Goal: Transaction & Acquisition: Purchase product/service

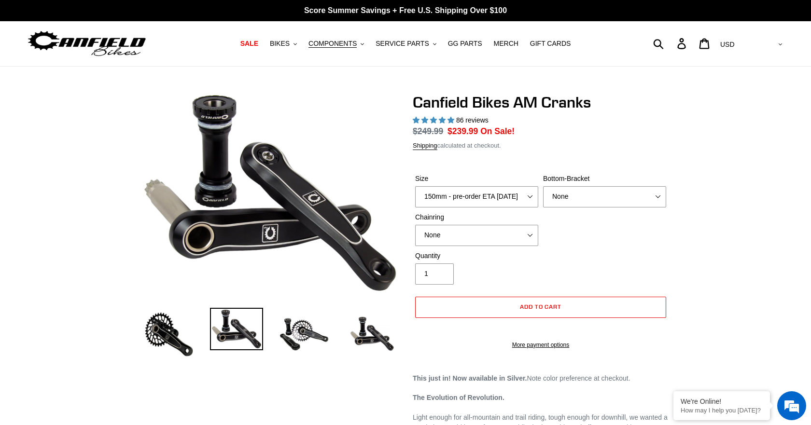
select select "highest-rating"
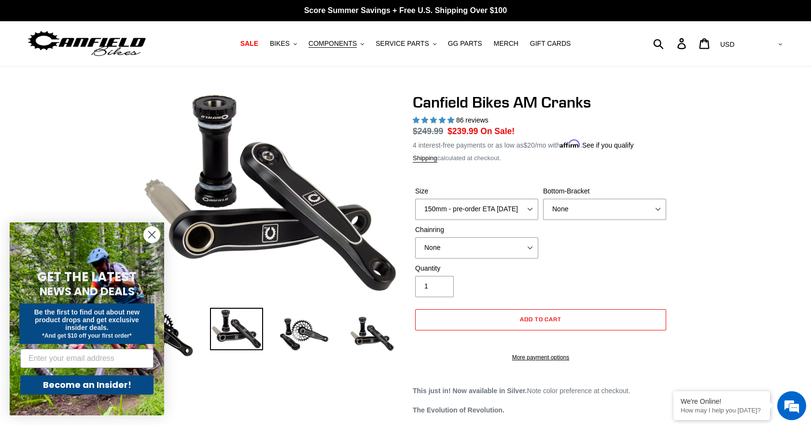
drag, startPoint x: 492, startPoint y: 99, endPoint x: 508, endPoint y: 127, distance: 33.1
click at [491, 100] on h1 "Canfield Bikes AM Cranks" at bounding box center [541, 102] width 256 height 18
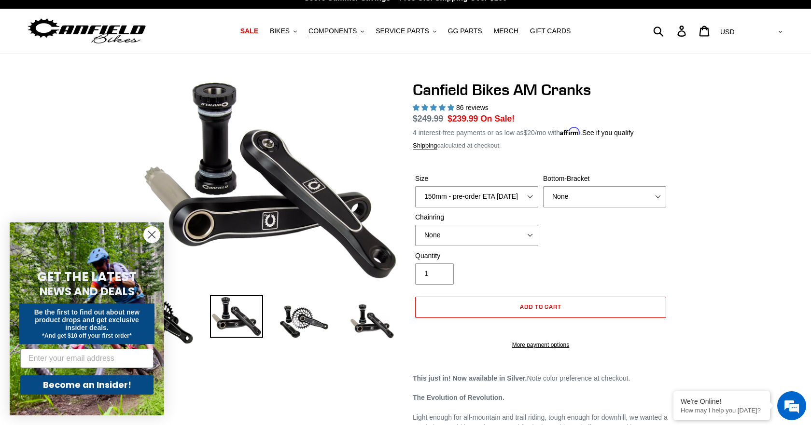
scroll to position [14, 0]
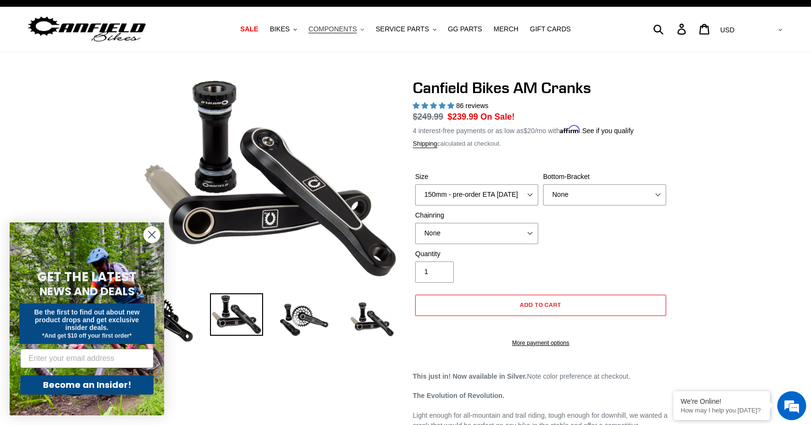
click at [348, 30] on span "COMPONENTS" at bounding box center [333, 29] width 48 height 8
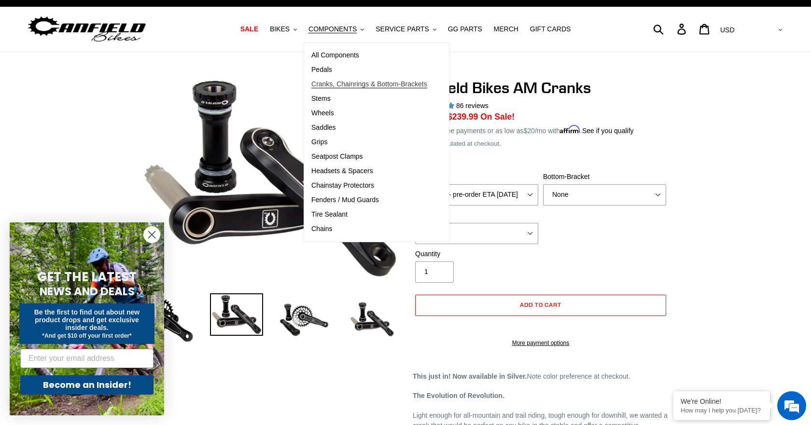
click at [334, 83] on span "Cranks, Chainrings & Bottom-Brackets" at bounding box center [369, 84] width 116 height 8
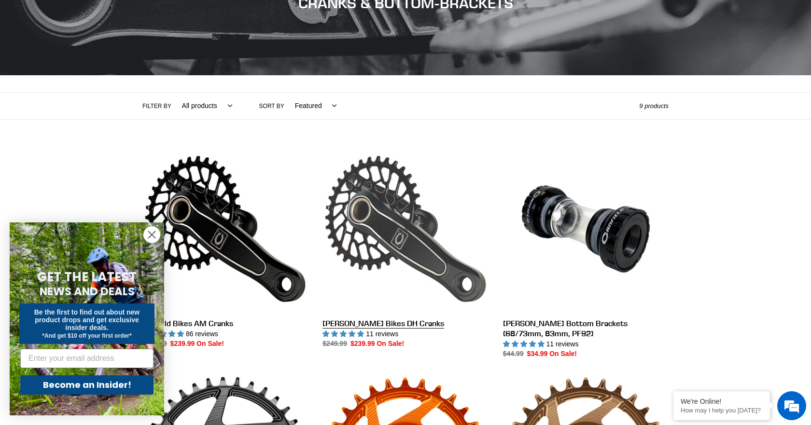
scroll to position [209, 0]
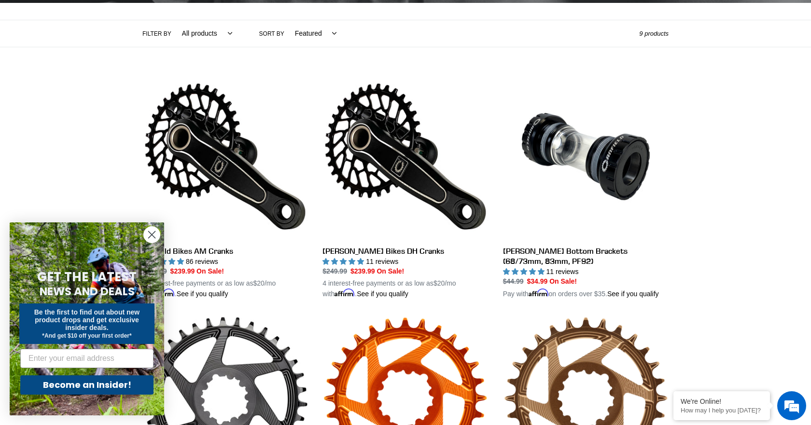
click at [153, 232] on circle "Close dialog" at bounding box center [152, 235] width 16 height 16
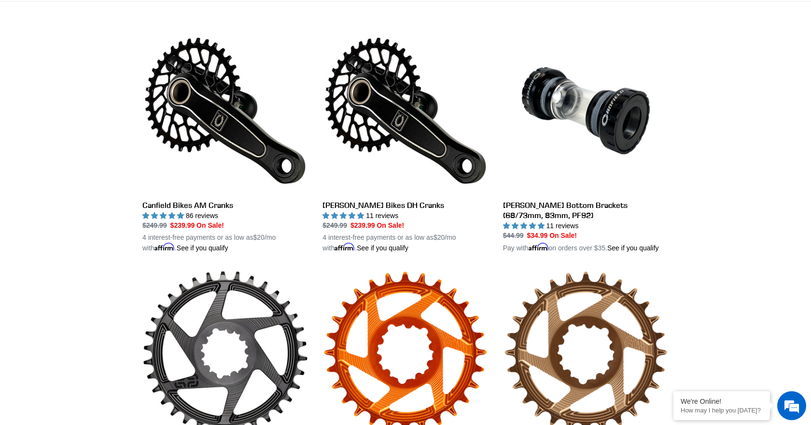
scroll to position [256, 0]
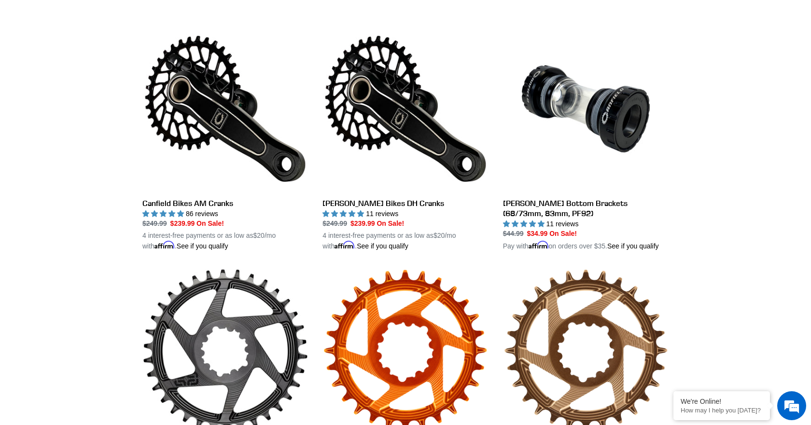
click at [790, 126] on div "Collection: CRANKS & BOTTOM-BRACKETS Filter by All products Components Cranks .…" at bounding box center [405, 283] width 811 height 946
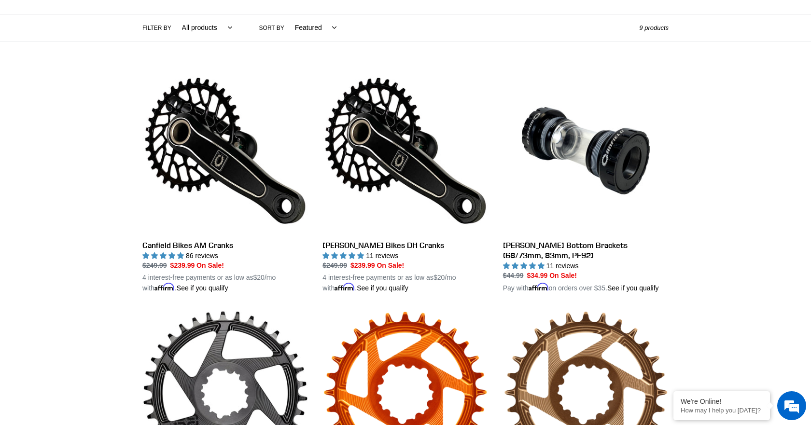
scroll to position [212, 0]
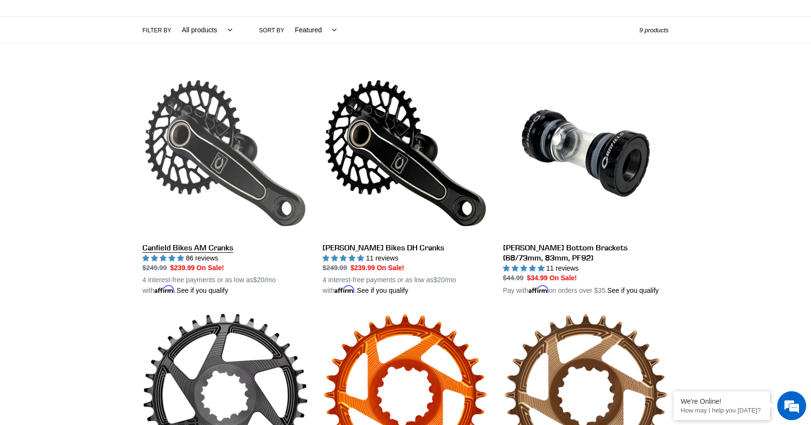
click at [219, 251] on link "Canfield Bikes AM Cranks" at bounding box center [225, 183] width 166 height 226
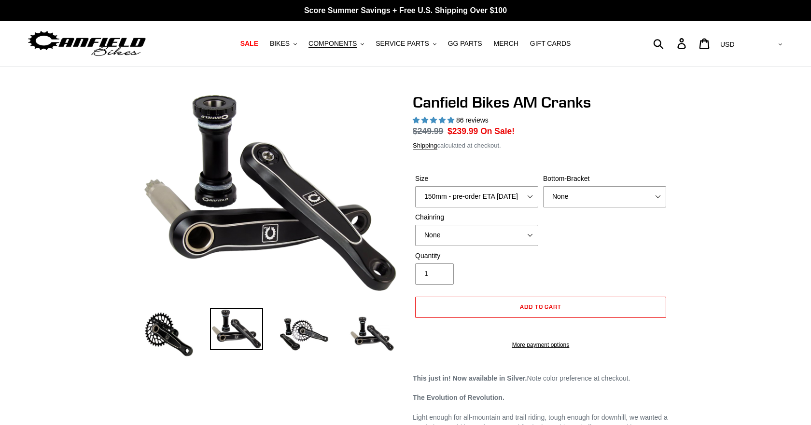
select select "highest-rating"
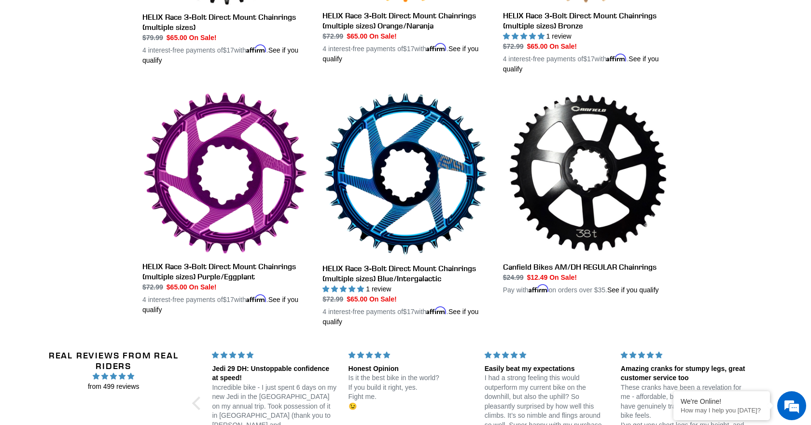
scroll to position [686, 0]
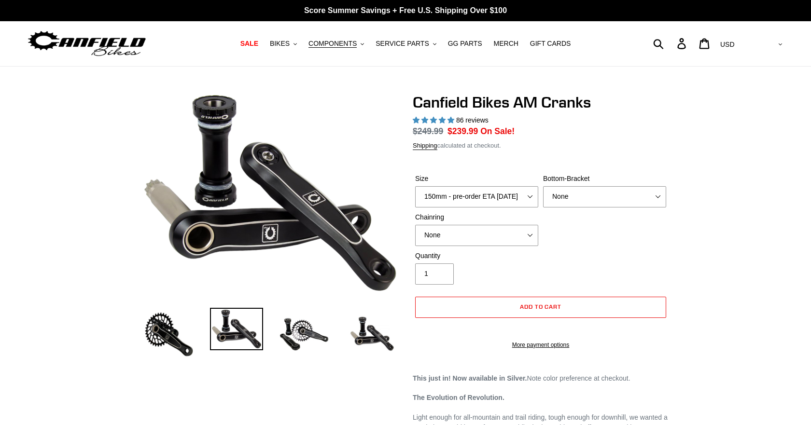
select select "highest-rating"
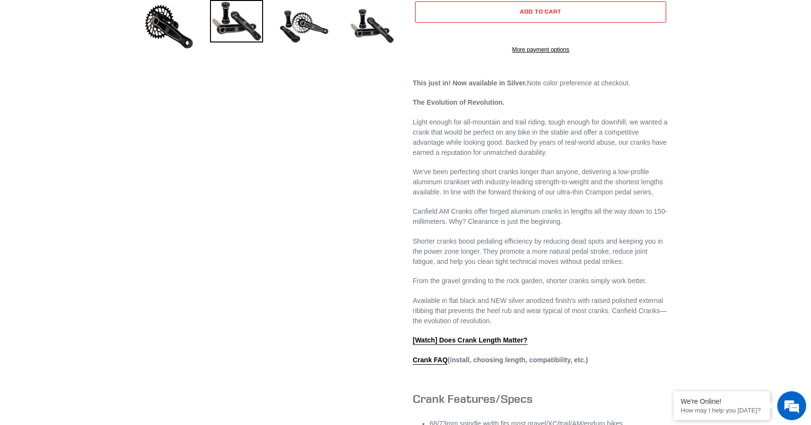
scroll to position [449, 0]
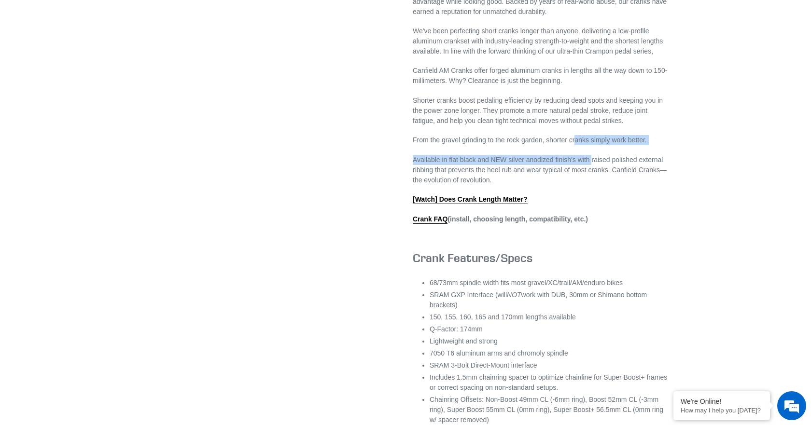
drag, startPoint x: 573, startPoint y: 151, endPoint x: 591, endPoint y: 169, distance: 25.6
click at [590, 169] on div "This just in! Now available in Silver. Note color preference at checkout. The E…" at bounding box center [541, 208] width 256 height 543
click at [612, 182] on p "Available in flat black and NEW silver anodized finish's with raised polished e…" at bounding box center [541, 170] width 256 height 30
drag, startPoint x: 484, startPoint y: 93, endPoint x: 498, endPoint y: 127, distance: 36.8
click at [500, 130] on div "This just in! Now available in Silver. Note color preference at checkout. The E…" at bounding box center [541, 208] width 256 height 543
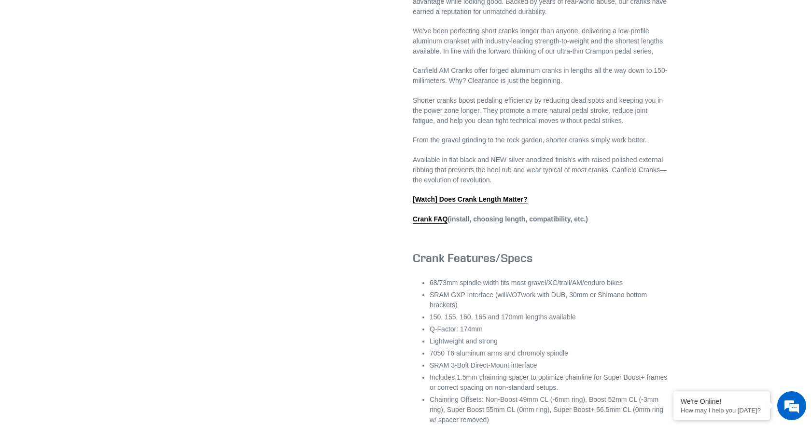
drag, startPoint x: 500, startPoint y: 117, endPoint x: 539, endPoint y: 127, distance: 40.3
click at [511, 126] on p "Shorter cranks boost pedaling efficiency by reducing dead spots and keeping you…" at bounding box center [541, 111] width 256 height 30
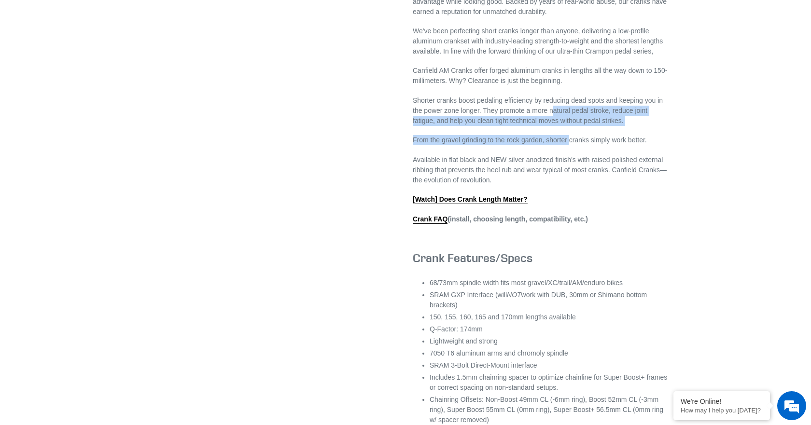
drag, startPoint x: 550, startPoint y: 117, endPoint x: 569, endPoint y: 155, distance: 42.8
click at [569, 155] on div "This just in! Now available in Silver. Note color preference at checkout. The E…" at bounding box center [541, 208] width 256 height 543
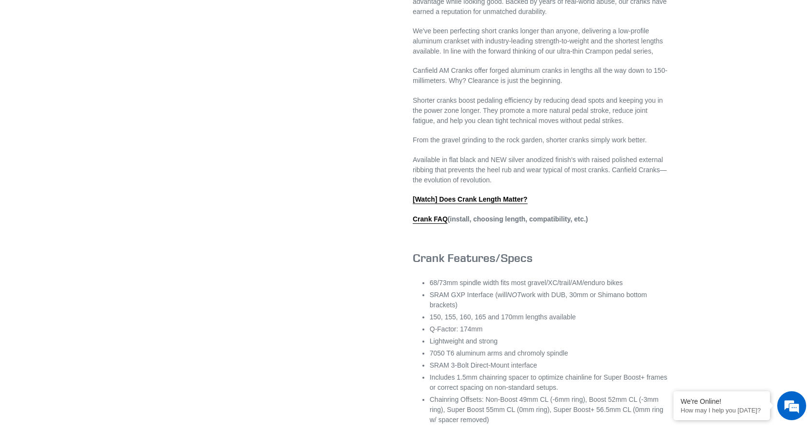
click at [588, 158] on div "This just in! Now available in Silver. Note color preference at checkout. The E…" at bounding box center [541, 208] width 256 height 543
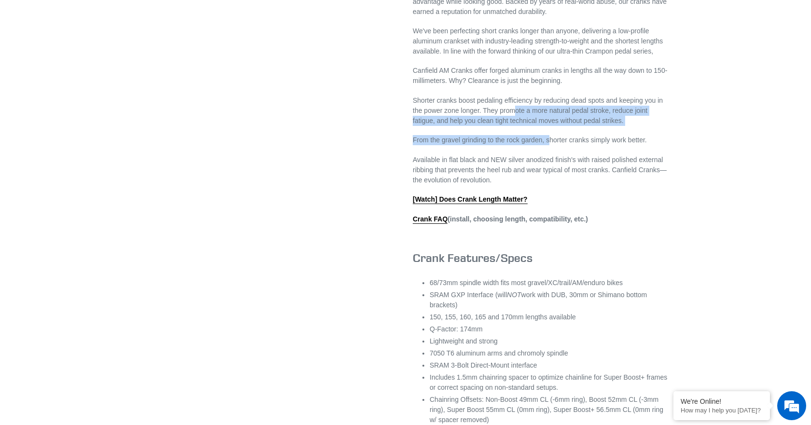
drag, startPoint x: 512, startPoint y: 123, endPoint x: 550, endPoint y: 160, distance: 53.3
click at [549, 158] on div "This just in! Now available in Silver. Note color preference at checkout. The E…" at bounding box center [541, 208] width 256 height 543
click at [589, 145] on p "From the gravel grinding to the rock garden, shorter cranks simply work better." at bounding box center [541, 140] width 256 height 10
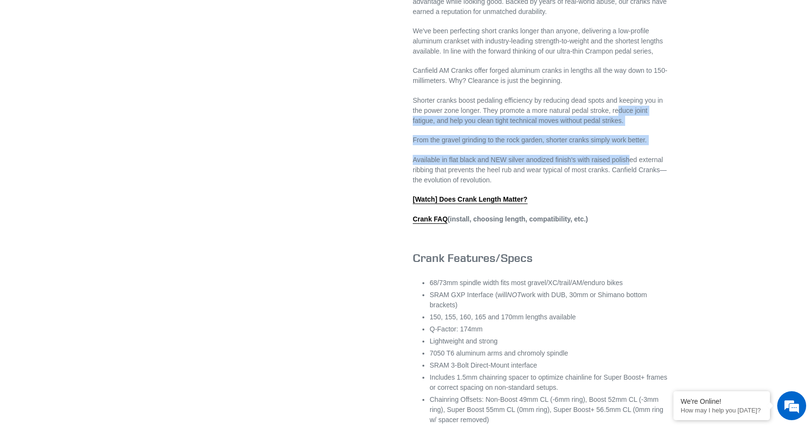
drag, startPoint x: 615, startPoint y: 122, endPoint x: 626, endPoint y: 167, distance: 46.6
click at [625, 165] on div "This just in! Now available in Silver. Note color preference at checkout. The E…" at bounding box center [541, 208] width 256 height 543
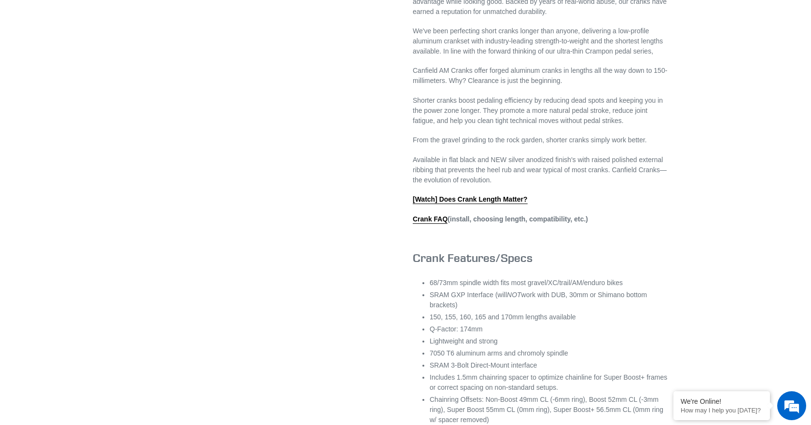
click at [628, 199] on div "This just in! Now available in Silver. Note color preference at checkout. The E…" at bounding box center [541, 208] width 256 height 543
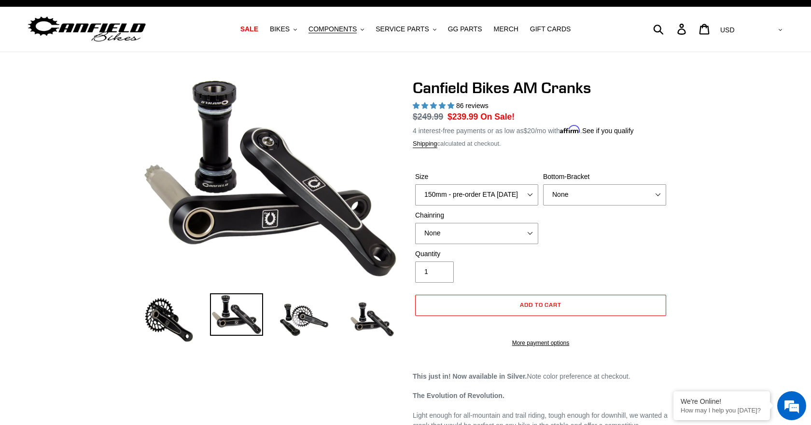
scroll to position [15, 0]
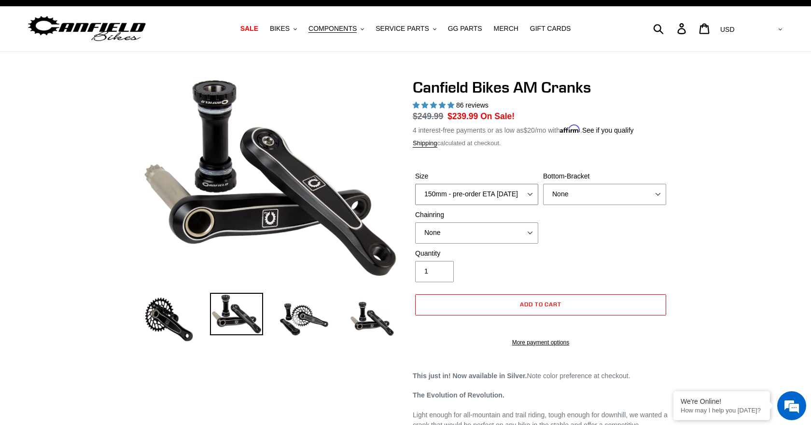
click at [517, 194] on select "150mm - pre-order ETA [DATE] 155mm - pre-order ETA [DATE] 160mm - pre-order ETA…" at bounding box center [476, 194] width 123 height 21
select select "155mm - pre-order ETA [DATE]"
click at [415, 184] on select "150mm - pre-order ETA [DATE] 155mm - pre-order ETA [DATE] 160mm - pre-order ETA…" at bounding box center [476, 194] width 123 height 21
click at [591, 195] on select "None BSA Threaded 68/73mm Press Fit PF92" at bounding box center [604, 194] width 123 height 21
